Goal: Task Accomplishment & Management: Use online tool/utility

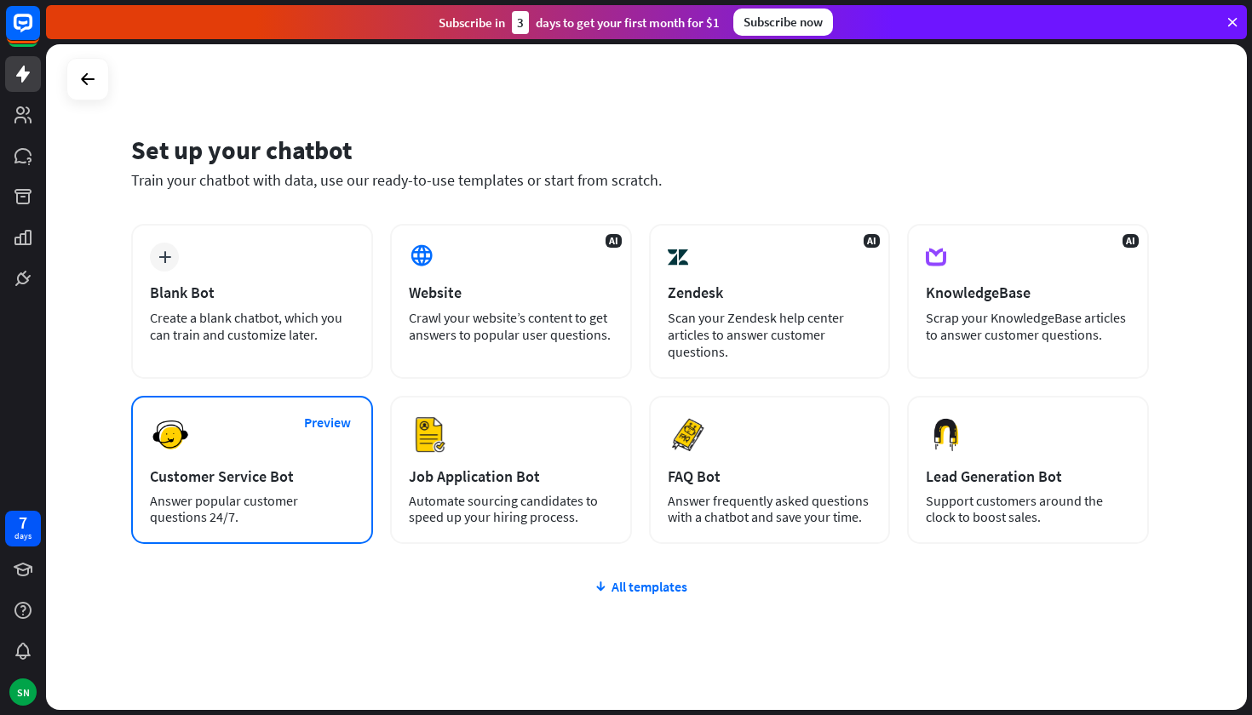
click at [185, 490] on div "Preview Customer Service Bot Answer popular customer questions 24/7." at bounding box center [252, 470] width 242 height 148
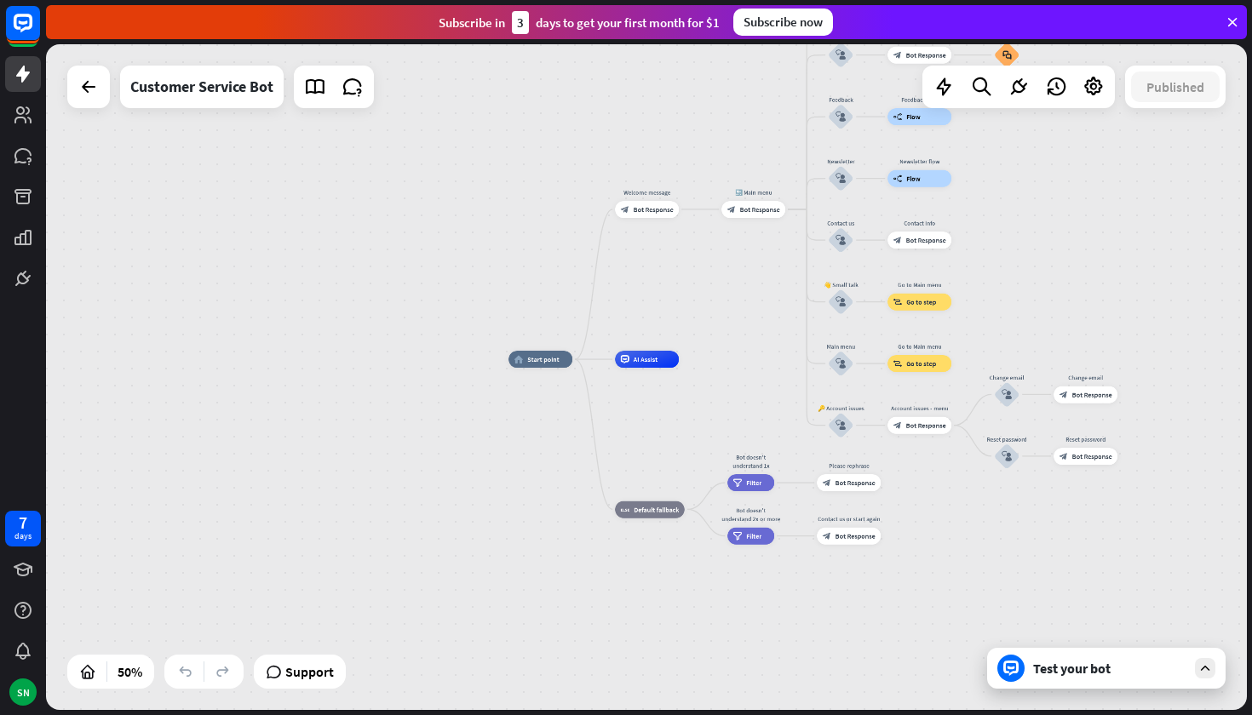
click at [1092, 664] on div "Test your bot" at bounding box center [1109, 668] width 153 height 17
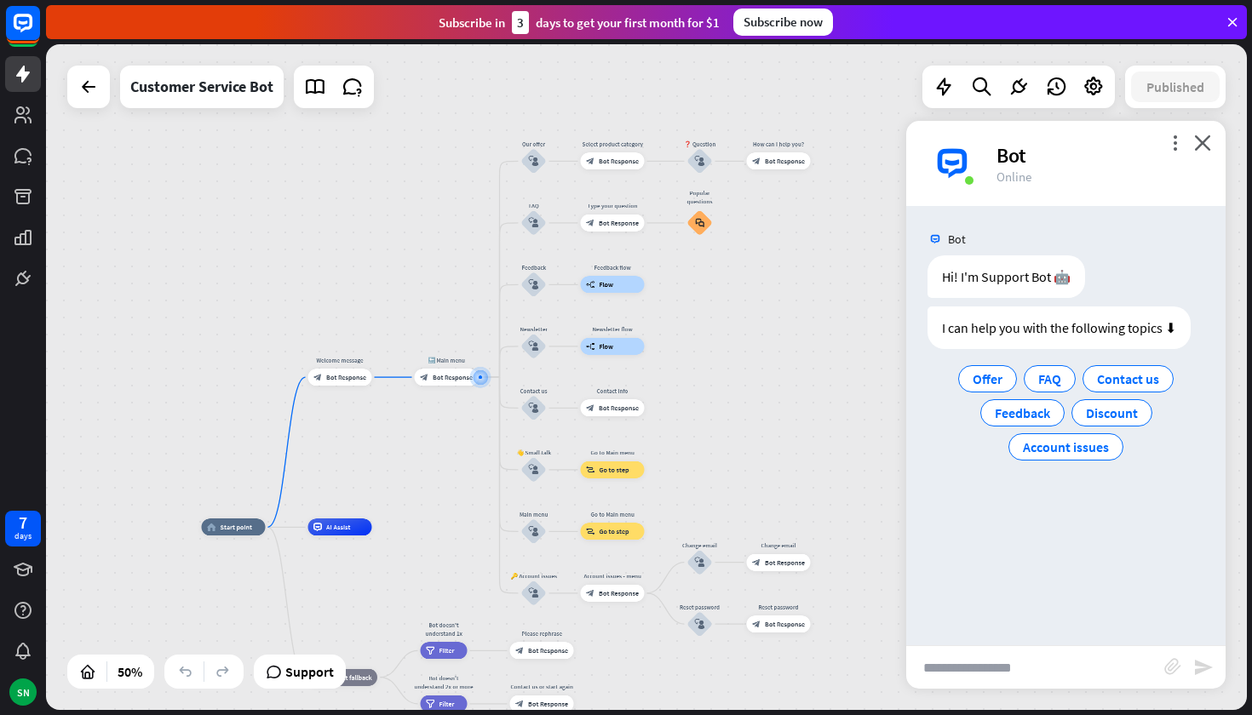
click at [1194, 146] on div "Bot" at bounding box center [1100, 155] width 209 height 26
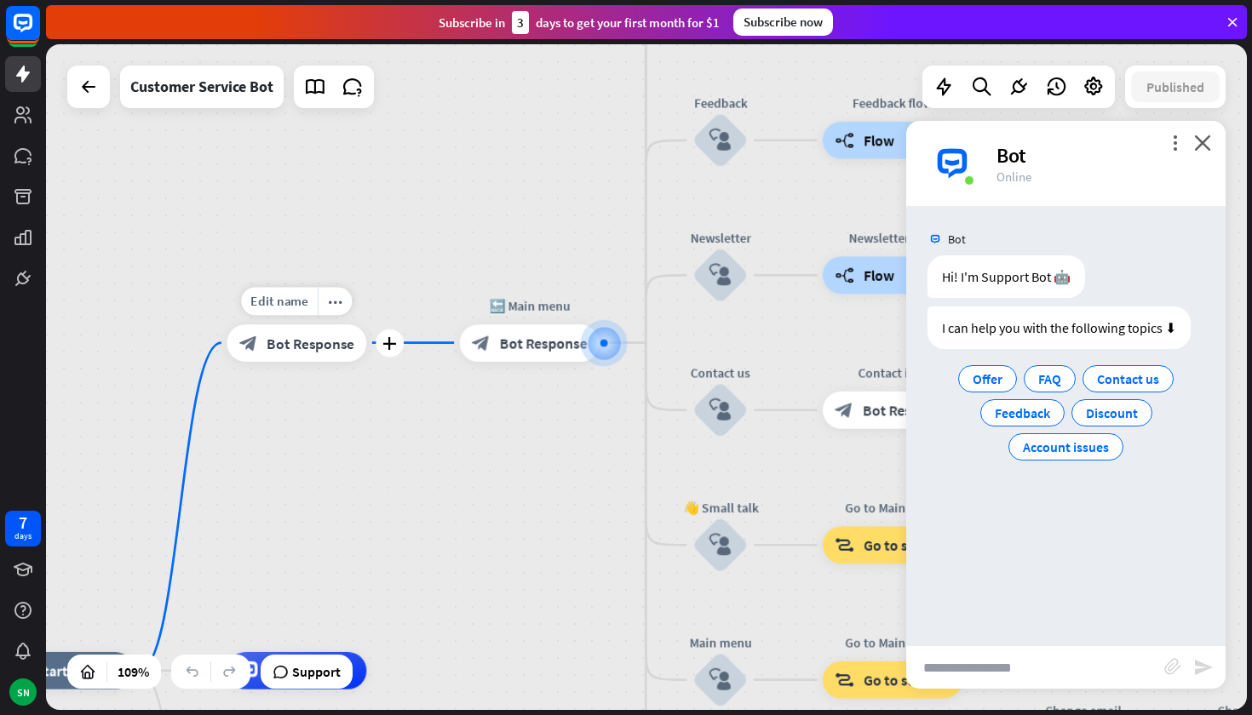
click at [292, 341] on span "Bot Response" at bounding box center [310, 343] width 88 height 19
click at [292, 341] on div at bounding box center [646, 377] width 1200 height 666
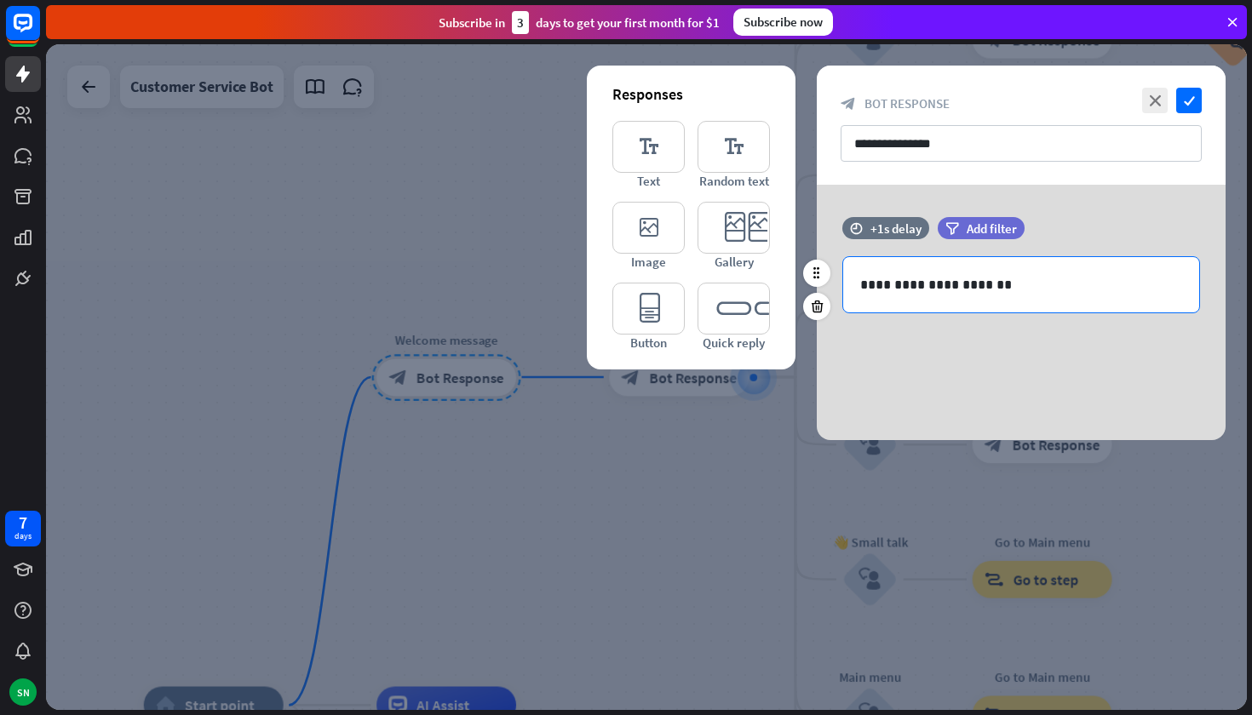
click at [1004, 288] on p "**********" at bounding box center [1021, 284] width 322 height 21
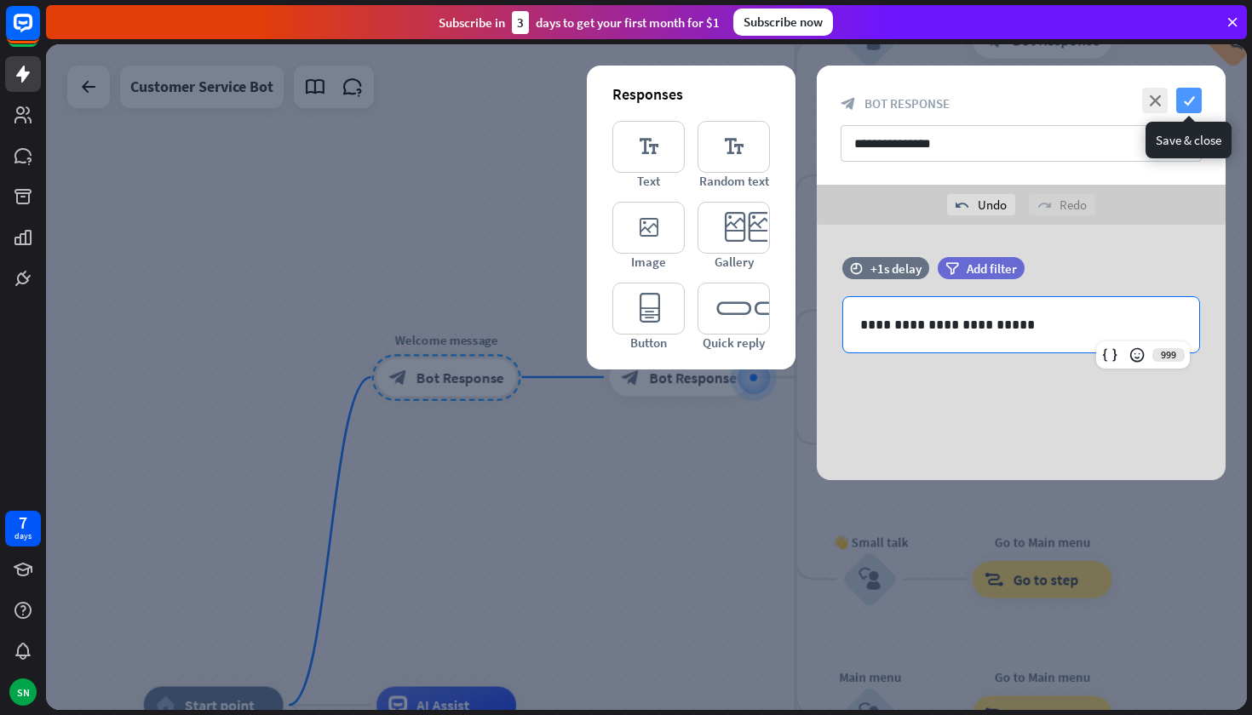
click at [1188, 97] on icon "check" at bounding box center [1189, 101] width 26 height 26
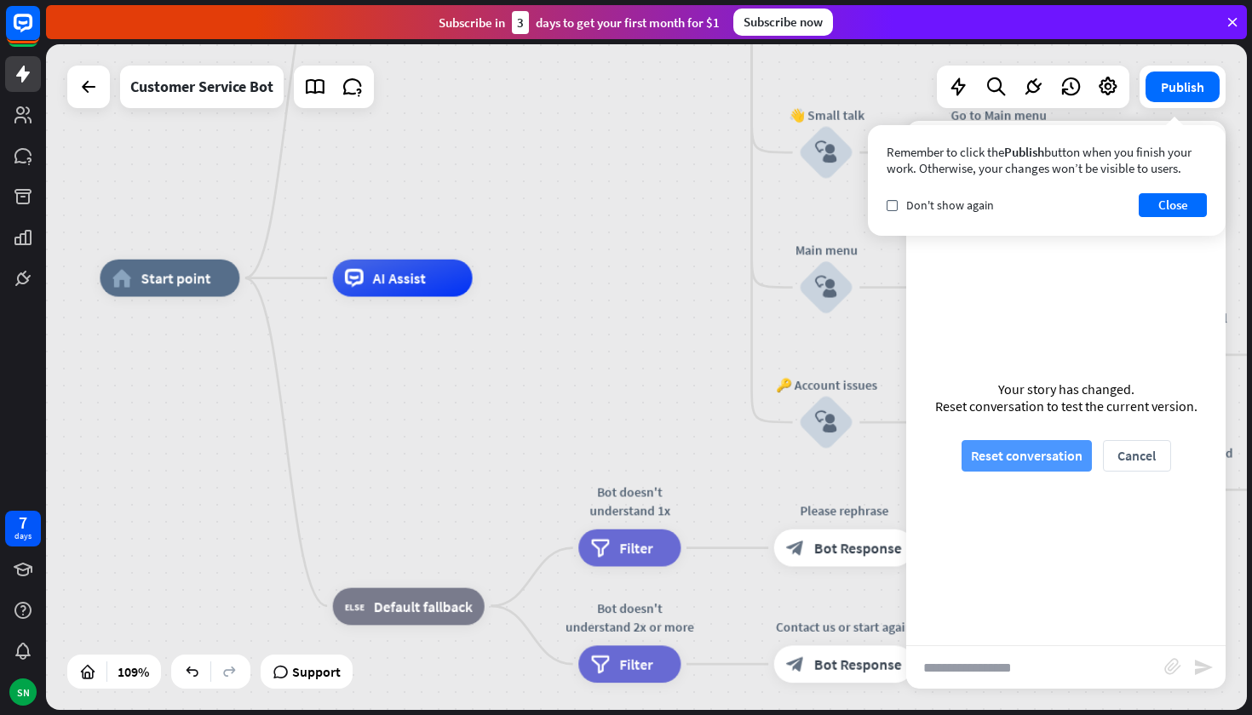
click at [1063, 466] on button "Reset conversation" at bounding box center [1026, 456] width 130 height 32
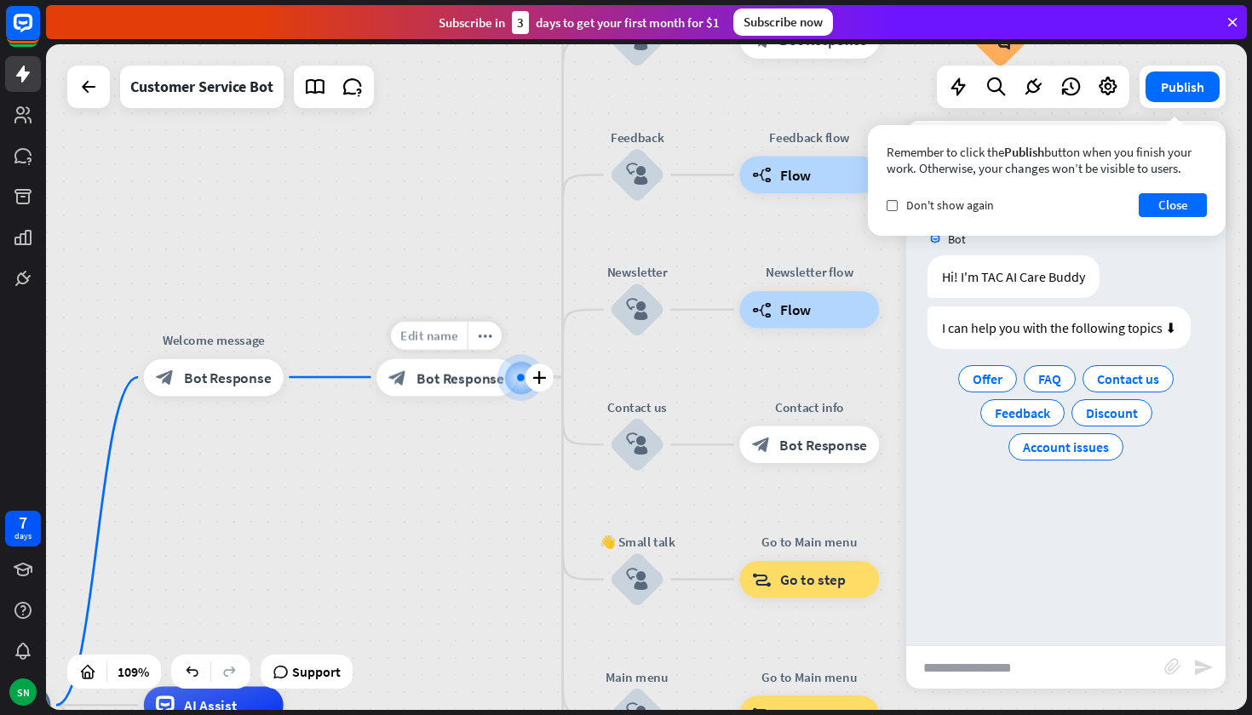
click at [438, 346] on div "Edit name" at bounding box center [429, 335] width 77 height 28
click at [445, 368] on span "Bot Response" at bounding box center [460, 377] width 88 height 19
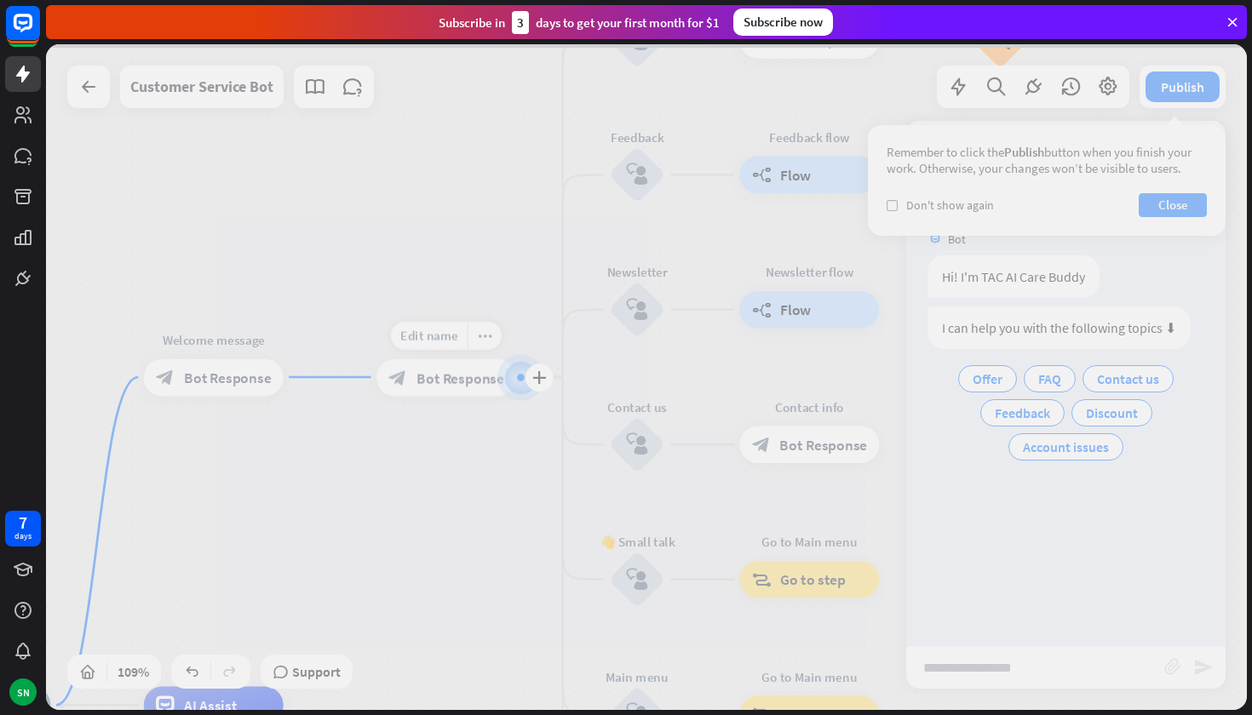
click at [445, 368] on div at bounding box center [646, 377] width 1200 height 666
